Goal: Communication & Community: Answer question/provide support

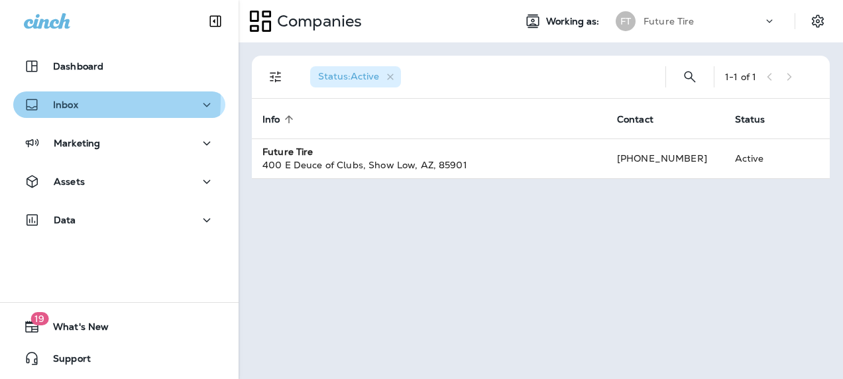
click at [58, 100] on p "Inbox" at bounding box center [65, 104] width 25 height 11
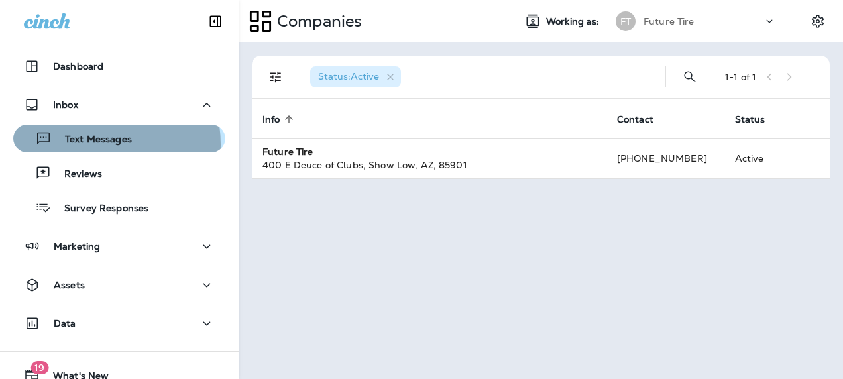
click at [84, 145] on p "Text Messages" at bounding box center [92, 140] width 80 height 13
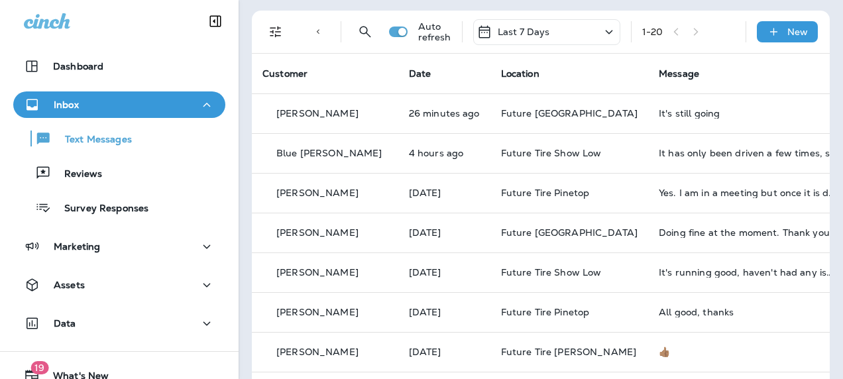
scroll to position [23, 0]
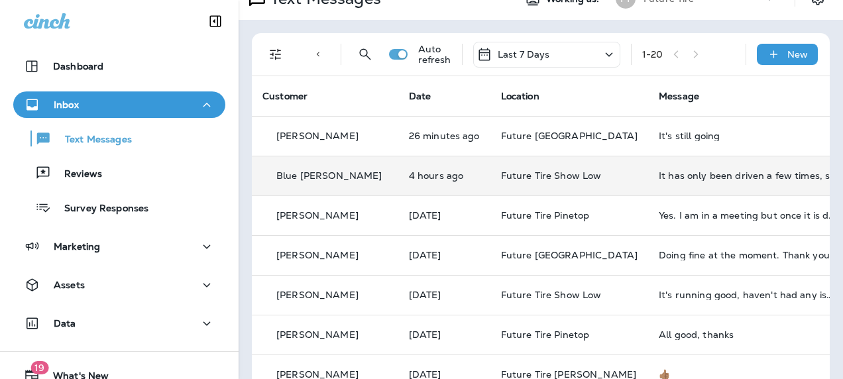
click at [304, 177] on p "Blue [PERSON_NAME]" at bounding box center [329, 175] width 106 height 11
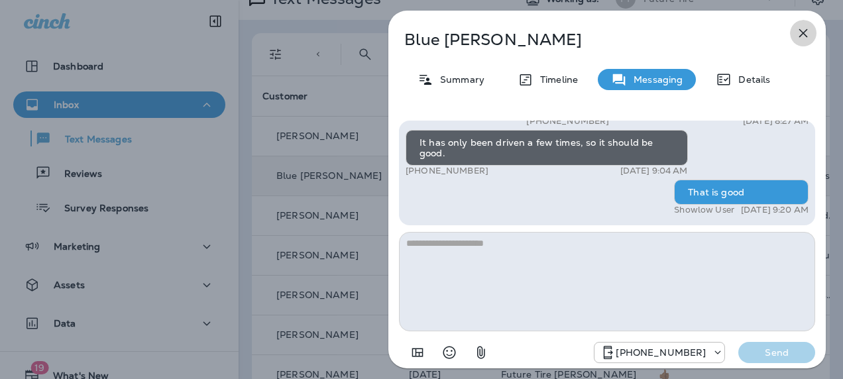
click at [807, 30] on icon "button" at bounding box center [804, 33] width 16 height 16
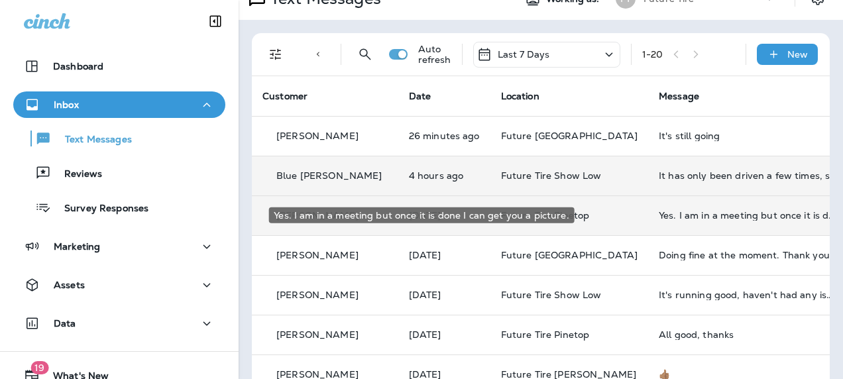
click at [659, 215] on div "Yes. I am in a meeting but once it is done I can get you a picture." at bounding box center [748, 215] width 178 height 11
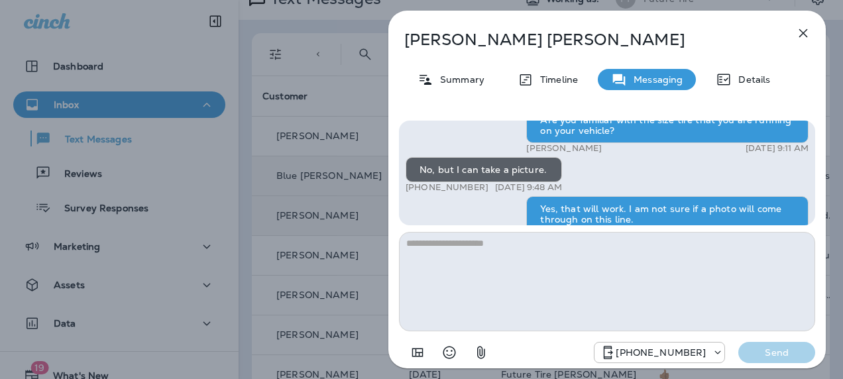
scroll to position [-168, 0]
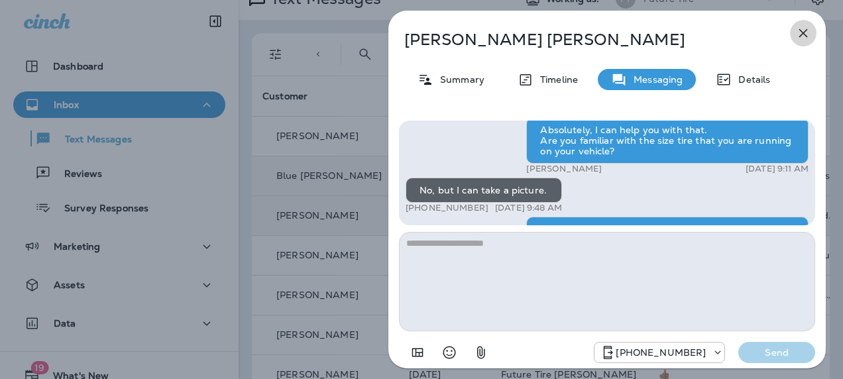
click at [802, 36] on icon "button" at bounding box center [804, 33] width 16 height 16
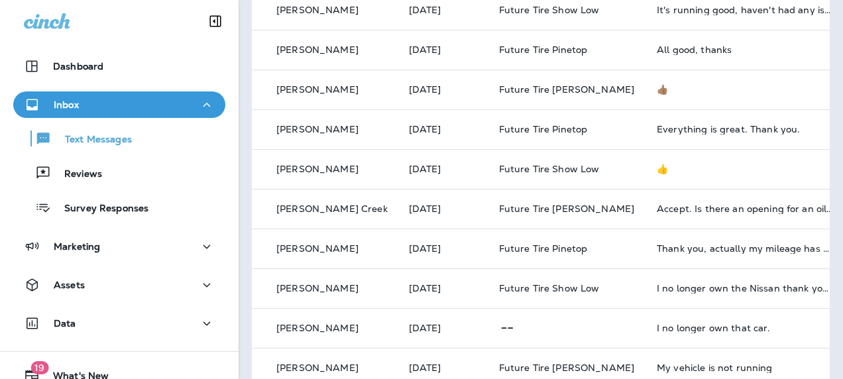
scroll to position [308, 0]
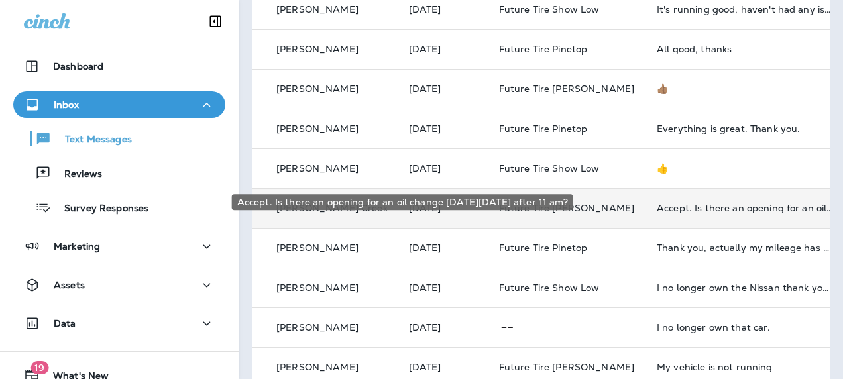
click at [657, 208] on div "Accept. Is there an opening for an oil change [DATE][DATE] after 11 am?" at bounding box center [746, 208] width 178 height 11
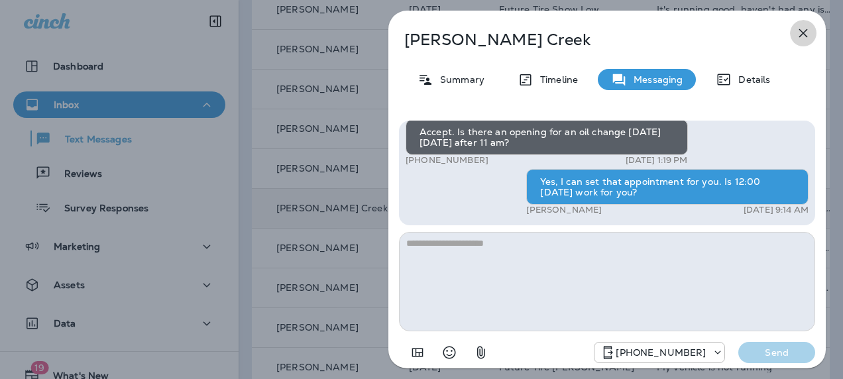
click at [804, 32] on icon "button" at bounding box center [804, 33] width 16 height 16
